Goal: Transaction & Acquisition: Purchase product/service

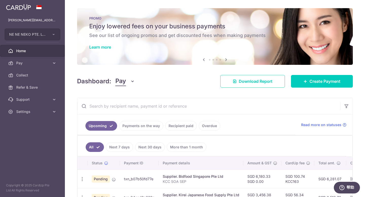
scroll to position [53, 0]
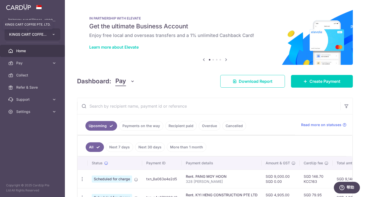
click at [41, 36] on span "KINGS CART COFFEE PTE. LTD." at bounding box center [27, 34] width 37 height 5
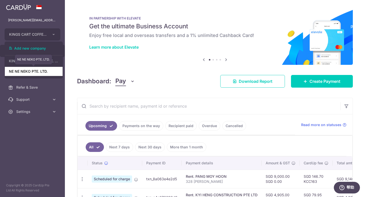
click at [33, 73] on link "NE NE NEKO PTE. LTD." at bounding box center [34, 71] width 58 height 9
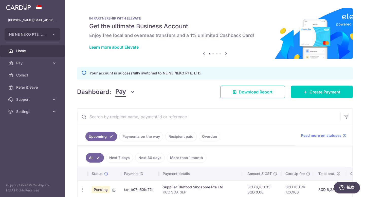
scroll to position [66, 0]
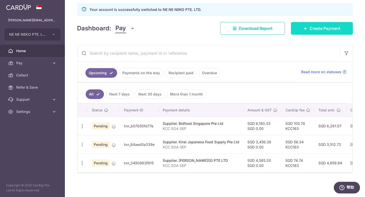
click at [303, 27] on icon at bounding box center [305, 28] width 4 height 4
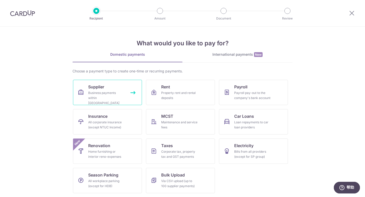
click at [98, 87] on span "Supplier" at bounding box center [96, 87] width 16 height 6
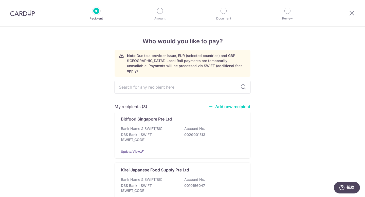
click at [238, 104] on link "Add new recipient" at bounding box center [229, 106] width 42 height 5
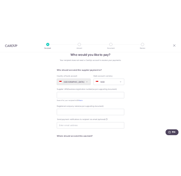
scroll to position [13, 0]
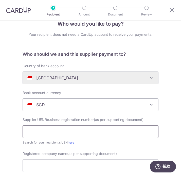
click at [42, 132] on input "text" at bounding box center [91, 131] width 136 height 13
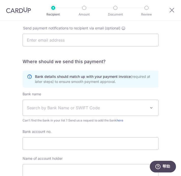
scroll to position [206, 0]
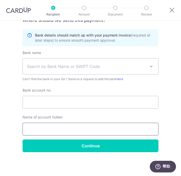
click at [52, 129] on input "text" at bounding box center [91, 129] width 136 height 13
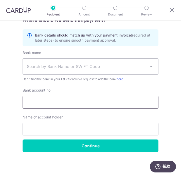
click at [29, 97] on input "Bank account no." at bounding box center [91, 102] width 136 height 13
paste input "0010432680"
type input "0010432680"
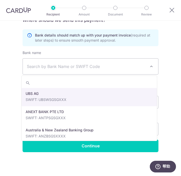
click at [51, 67] on span "Search by Bank Name or SWIFT Code" at bounding box center [86, 66] width 119 height 6
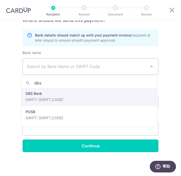
type input "dbs"
select select "6"
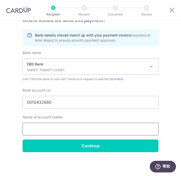
click at [76, 130] on input "text" at bounding box center [91, 129] width 136 height 13
click at [53, 131] on input "text" at bounding box center [91, 129] width 136 height 13
paste input "JFC (S) PTE LTD"
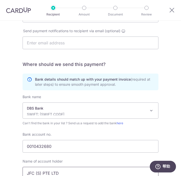
type input "JFC (S) PTE LTD"
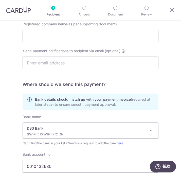
click at [46, 44] on div "Registered company name(as per supporting document)" at bounding box center [90, 35] width 142 height 27
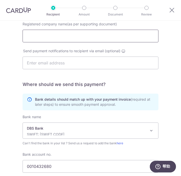
click at [52, 38] on input "Registered company name(as per supporting document)" at bounding box center [91, 36] width 136 height 13
paste input "JFC (S) PTE LTD"
type input "JFC (S) PTE LTD"
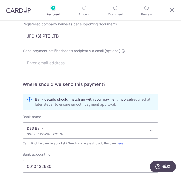
click at [169, 65] on div "Who would you like to pay? Your recipient does not need a CardUp account to rec…" at bounding box center [90, 59] width 181 height 362
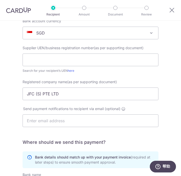
scroll to position [81, 0]
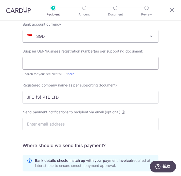
click at [57, 65] on input "text" at bounding box center [91, 63] width 136 height 13
paste input "198101526C"
drag, startPoint x: 28, startPoint y: 63, endPoint x: 24, endPoint y: 65, distance: 4.6
click at [15, 65] on div "Who would you like to pay? Your recipient does not need a CardUp account to rec…" at bounding box center [90, 120] width 181 height 362
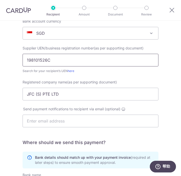
type input "198101526C"
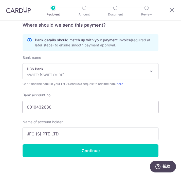
scroll to position [206, 0]
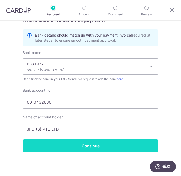
click at [84, 149] on input "Continue" at bounding box center [91, 145] width 136 height 13
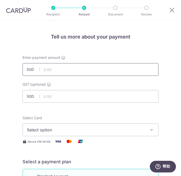
click at [84, 70] on input "text" at bounding box center [91, 69] width 136 height 13
click at [46, 70] on input "text" at bounding box center [91, 69] width 136 height 13
paste input "4,611.27"
type input "4,611.27"
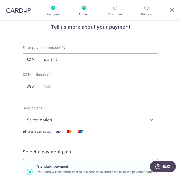
scroll to position [28, 0]
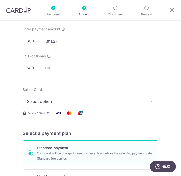
click at [71, 100] on span "Select option" at bounding box center [87, 101] width 120 height 6
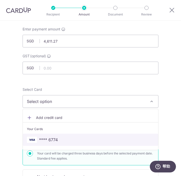
click at [47, 140] on span "**** 6774" at bounding box center [48, 139] width 19 height 6
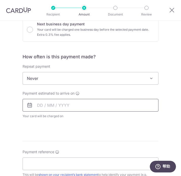
scroll to position [206, 0]
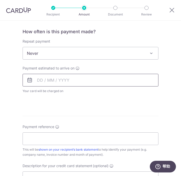
click at [67, 80] on input "text" at bounding box center [91, 80] width 136 height 13
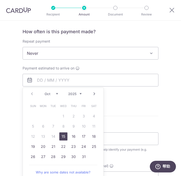
click at [62, 137] on link "15" at bounding box center [63, 136] width 8 height 8
type input "[DATE]"
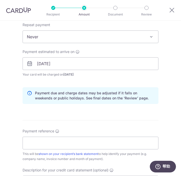
scroll to position [283, 0]
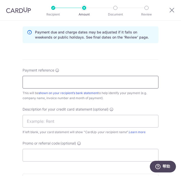
click at [72, 81] on input "Payment reference" at bounding box center [91, 82] width 136 height 13
type input "KCC SOA SEP"
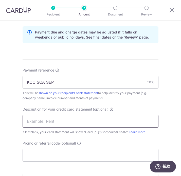
click at [57, 122] on input "text" at bounding box center [91, 121] width 136 height 13
click at [63, 119] on input "text" at bounding box center [91, 121] width 136 height 13
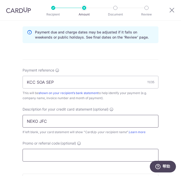
type input "NEKO JFC"
click at [84, 152] on input "Promo or referral code (optional)" at bounding box center [91, 155] width 136 height 13
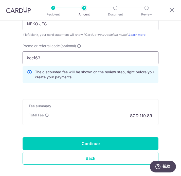
scroll to position [405, 0]
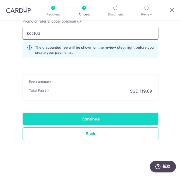
type input "kcc163"
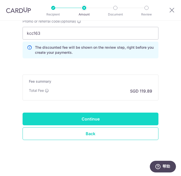
click at [91, 118] on input "Continue" at bounding box center [91, 118] width 136 height 13
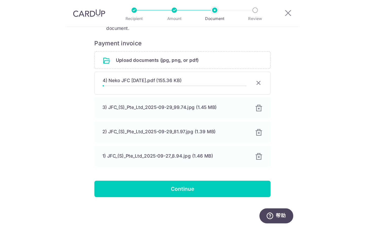
scroll to position [78, 0]
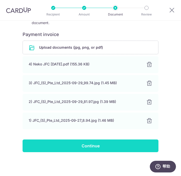
click at [90, 149] on input "Continue" at bounding box center [91, 145] width 136 height 13
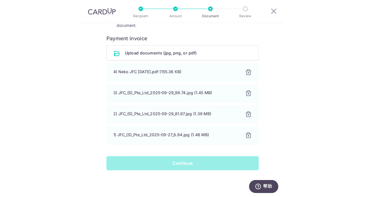
scroll to position [31, 0]
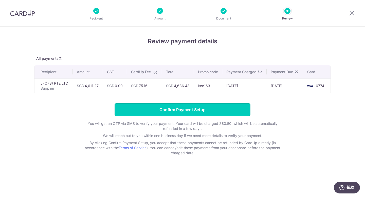
click at [188, 109] on input "Confirm Payment Setup" at bounding box center [182, 109] width 136 height 13
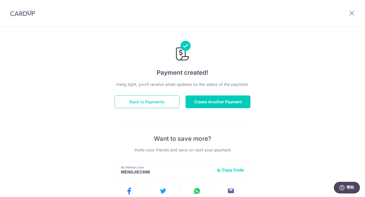
click at [146, 98] on button "Back to Payments" at bounding box center [146, 101] width 65 height 13
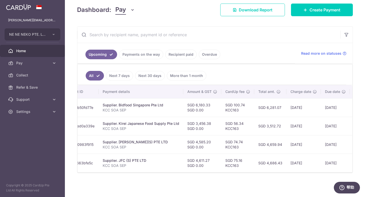
scroll to position [0, 74]
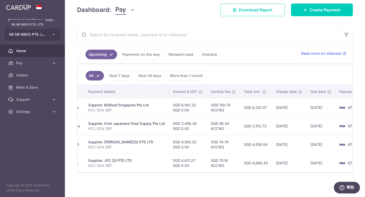
click at [30, 35] on span "NE NE NEKO PTE. LTD." at bounding box center [27, 34] width 37 height 5
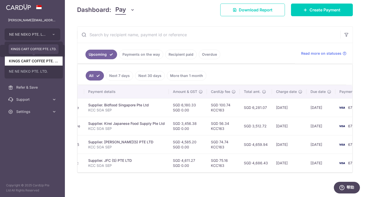
click at [25, 61] on link "KINGS CART COFFEE PTE. LTD." at bounding box center [34, 60] width 58 height 9
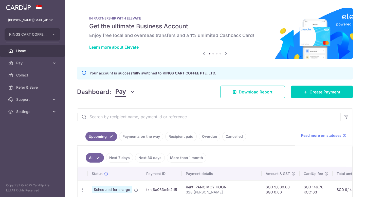
scroll to position [0, 0]
click at [148, 74] on p "Your account is successfully switched to KINGS CART COFFEE PTE. LTD." at bounding box center [152, 73] width 126 height 6
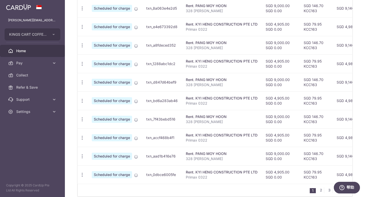
scroll to position [171, 0]
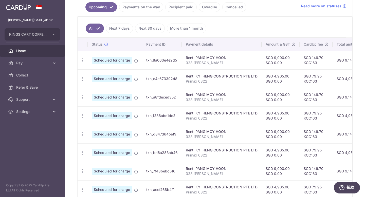
click at [140, 9] on link "Payments on the way" at bounding box center [141, 7] width 44 height 10
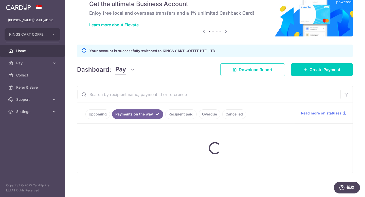
scroll to position [42, 0]
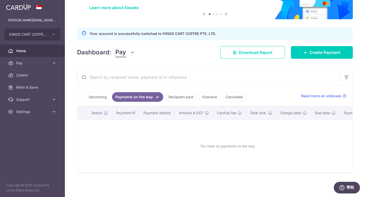
click at [173, 95] on link "Recipient paid" at bounding box center [180, 97] width 31 height 10
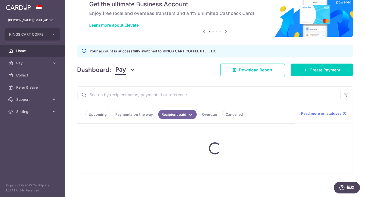
scroll to position [129, 0]
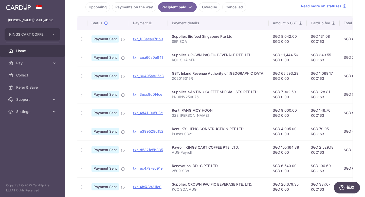
click at [205, 5] on link "Overdue" at bounding box center [210, 7] width 22 height 10
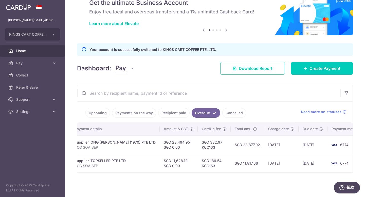
scroll to position [0, 0]
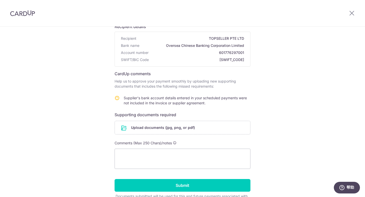
scroll to position [44, 0]
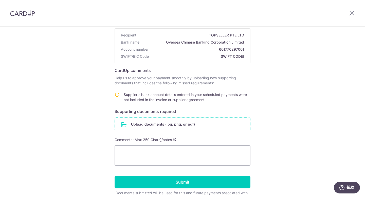
click at [178, 126] on input "file" at bounding box center [182, 124] width 135 height 13
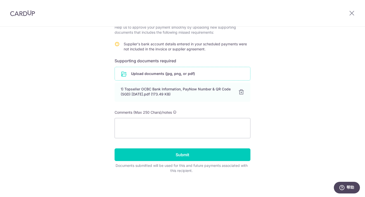
scroll to position [94, 0]
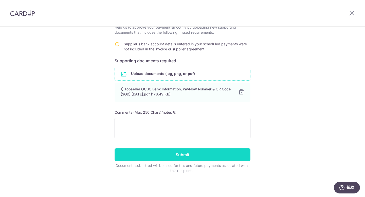
click at [190, 159] on input "Submit" at bounding box center [182, 154] width 136 height 13
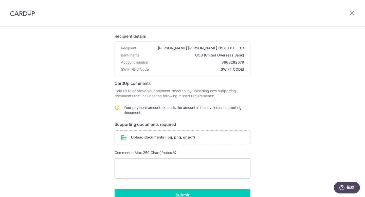
scroll to position [60, 0]
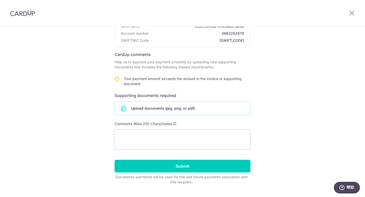
click at [150, 109] on input "file" at bounding box center [182, 108] width 135 height 13
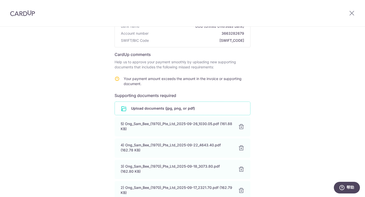
click at [180, 103] on input "file" at bounding box center [182, 108] width 135 height 13
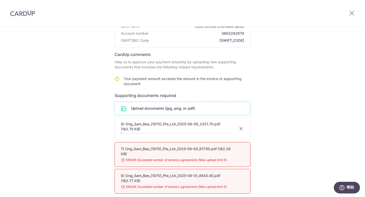
scroll to position [260, 0]
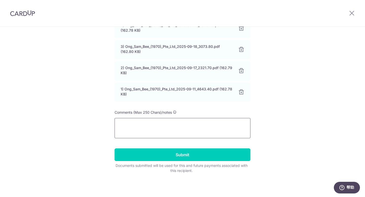
click at [193, 132] on textarea at bounding box center [182, 128] width 136 height 20
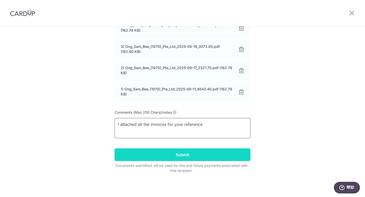
type textarea "I attached all the invoices for your reference"
click at [174, 157] on input "Submit" at bounding box center [182, 154] width 136 height 13
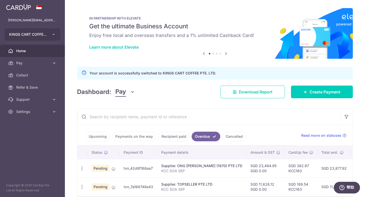
scroll to position [26, 0]
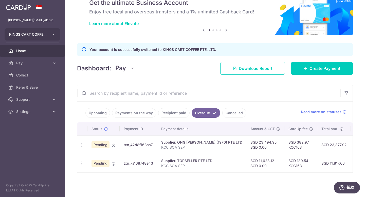
click at [29, 35] on span "KINGS CART COFFEE PTE. LTD." at bounding box center [27, 34] width 37 height 5
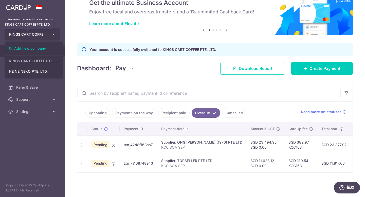
click at [29, 35] on span "KINGS CART COFFEE PTE. LTD." at bounding box center [27, 34] width 37 height 5
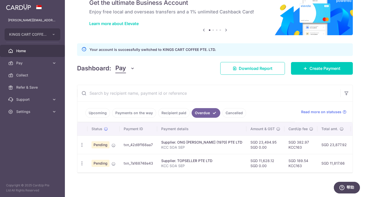
click at [193, 155] on td "Supplier. TOPSELLER PTE LTD KCC SOA SEP" at bounding box center [201, 163] width 89 height 18
click at [204, 140] on div "Supplier. ONG SAM BEE (1970) PTE LTD" at bounding box center [201, 142] width 81 height 5
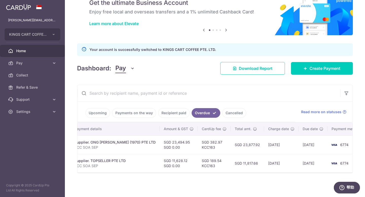
scroll to position [0, 0]
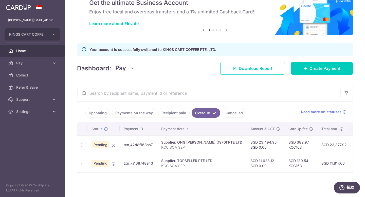
click at [183, 26] on div "IN PARTNERSHIP WITH ELEVATE Get the ultimate Business Account Enjoy free local …" at bounding box center [215, 10] width 276 height 51
